Goal: Check status: Check status

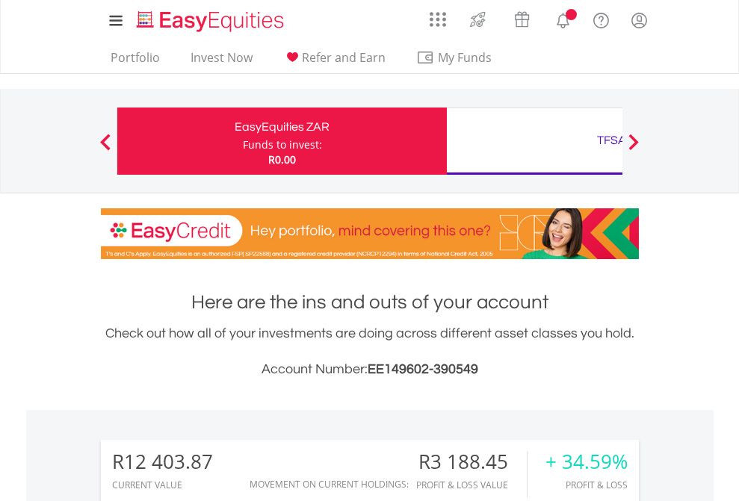
scroll to position [143, 235]
click at [243, 141] on div "Funds to invest:" at bounding box center [282, 144] width 79 height 15
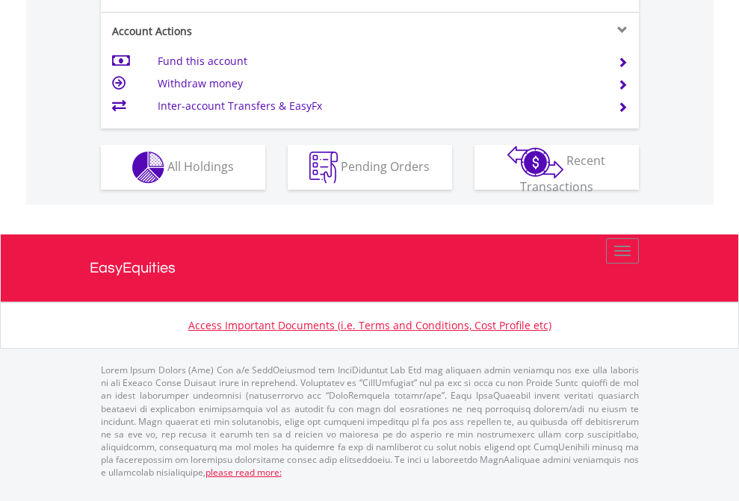
scroll to position [1462, 0]
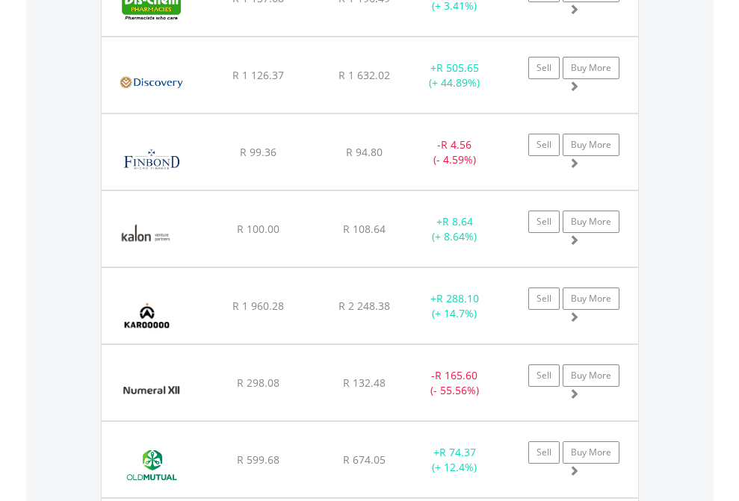
scroll to position [143, 235]
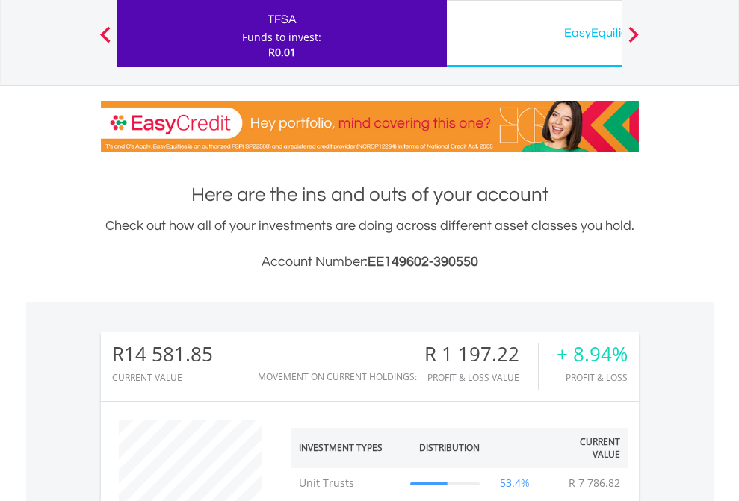
scroll to position [143, 235]
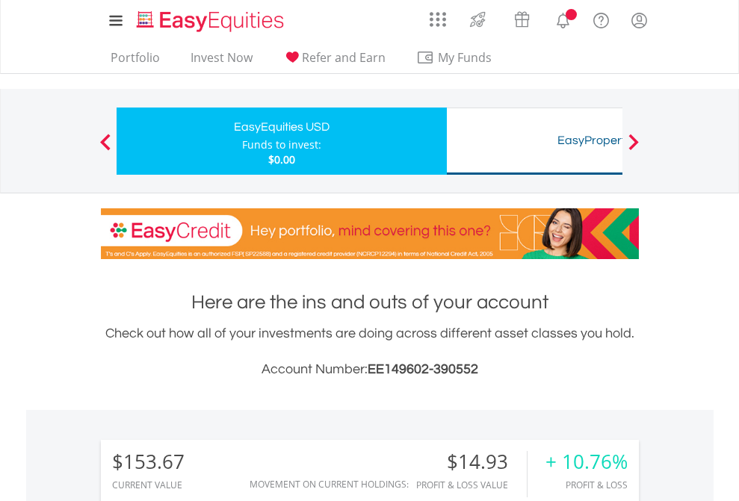
scroll to position [143, 235]
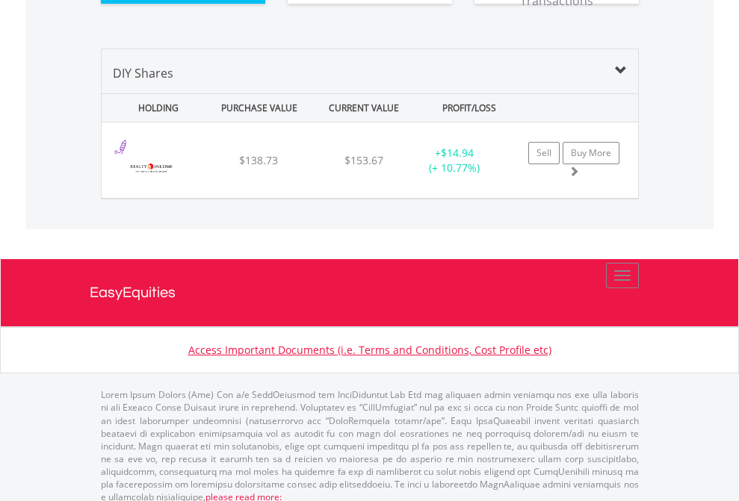
scroll to position [1661, 0]
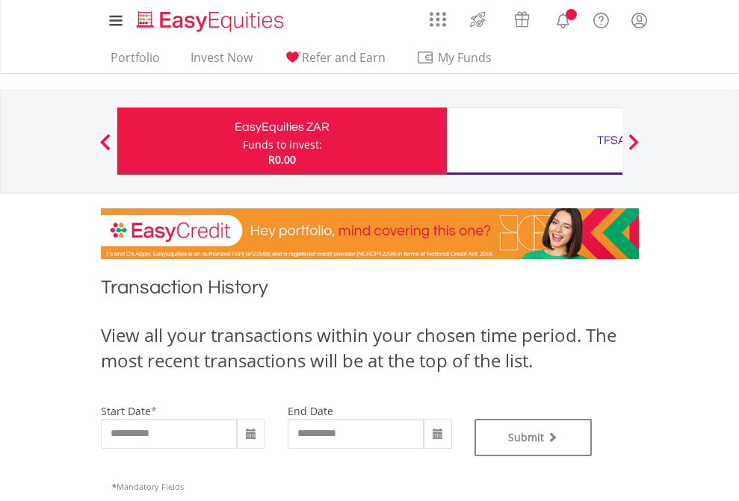
type input "**********"
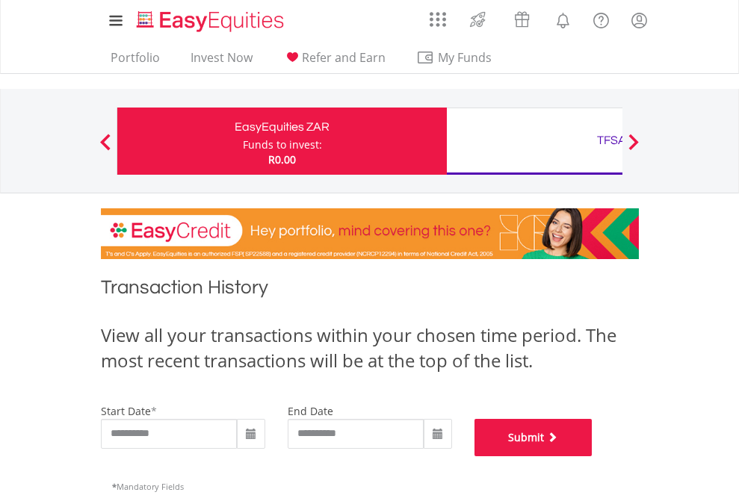
click at [592, 456] on button "Submit" at bounding box center [533, 437] width 118 height 37
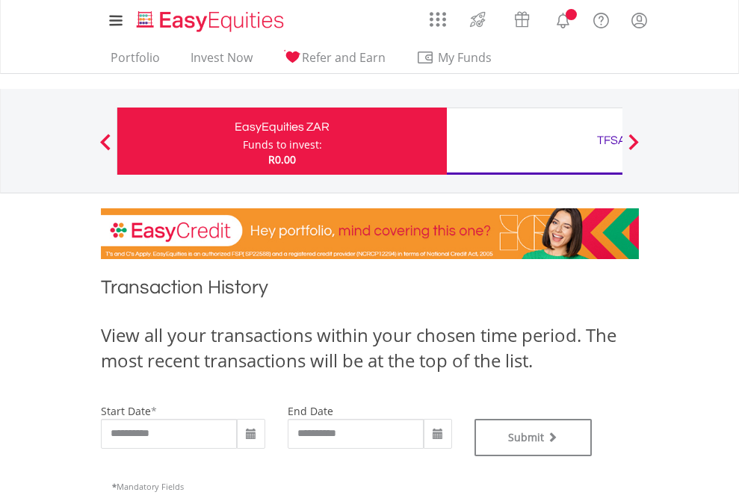
click at [534, 141] on div "TFSA" at bounding box center [612, 140] width 312 height 21
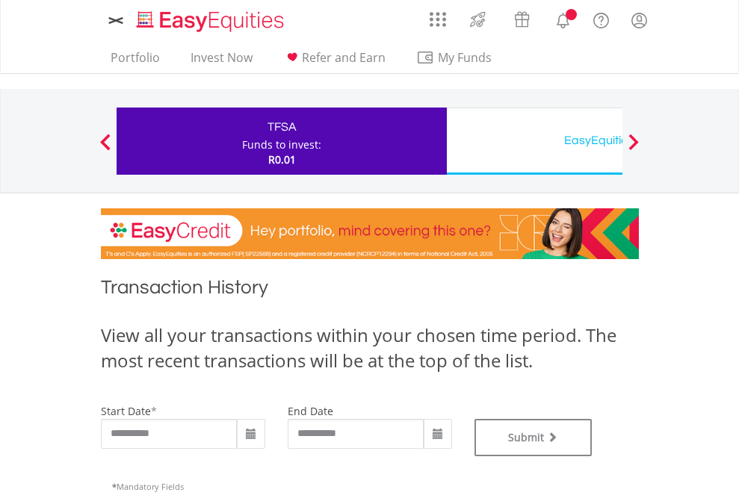
type input "**********"
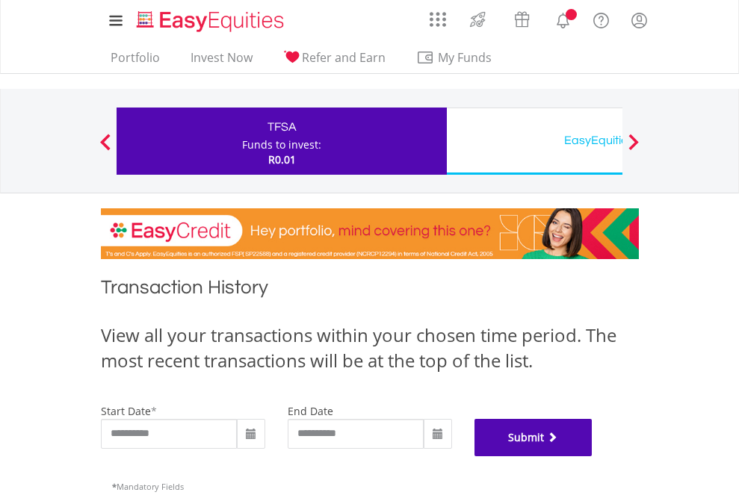
click at [592, 456] on button "Submit" at bounding box center [533, 437] width 118 height 37
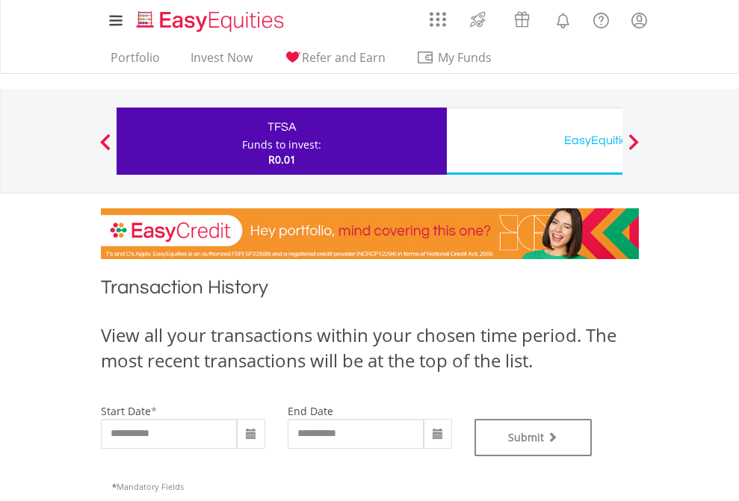
click at [534, 141] on div "EasyEquities USD" at bounding box center [612, 140] width 312 height 21
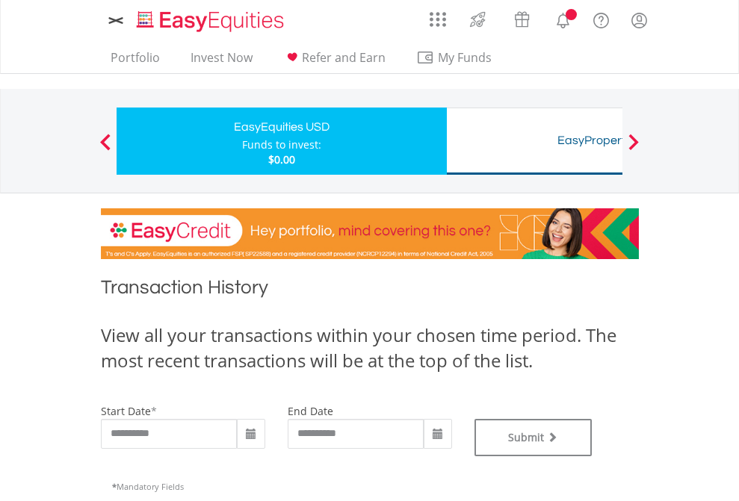
type input "**********"
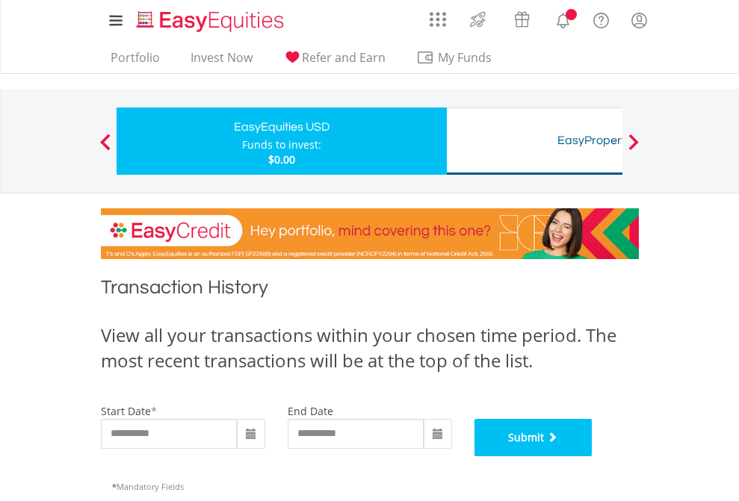
click at [592, 456] on button "Submit" at bounding box center [533, 437] width 118 height 37
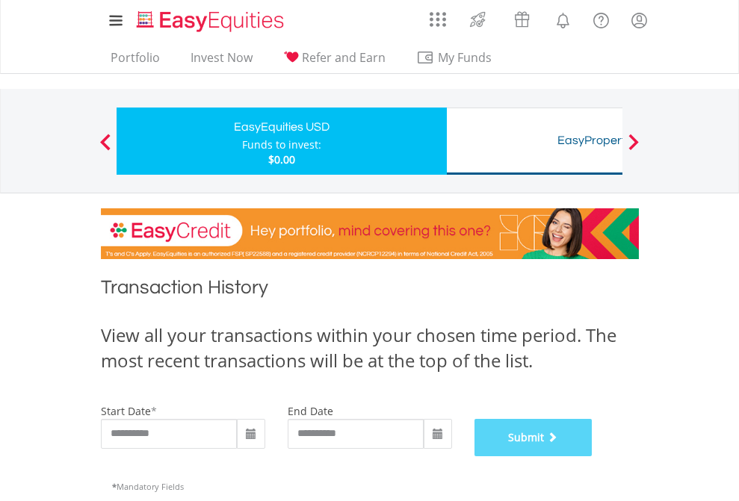
scroll to position [606, 0]
